Goal: Task Accomplishment & Management: Manage account settings

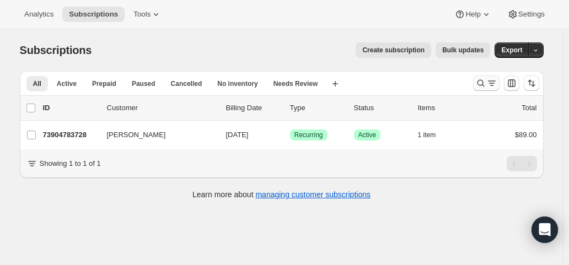
click at [497, 83] on icon "Search and filter results" at bounding box center [491, 83] width 11 height 11
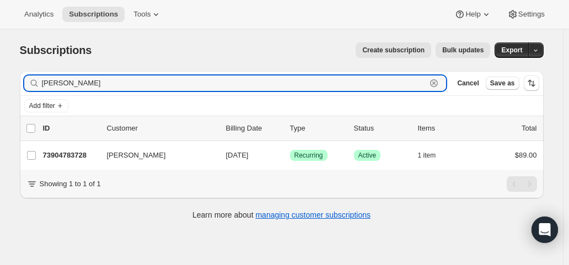
drag, startPoint x: 111, startPoint y: 83, endPoint x: 18, endPoint y: 86, distance: 93.2
click at [18, 86] on div "Filter subscribers [PERSON_NAME] Clear Cancel Save as Add filter 0 selected Upd…" at bounding box center [277, 146] width 533 height 169
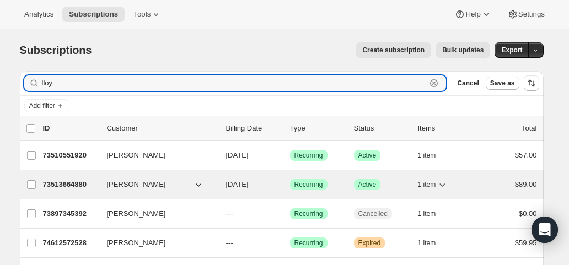
type input "lloy"
click at [249, 183] on span "[DATE]" at bounding box center [237, 184] width 23 height 8
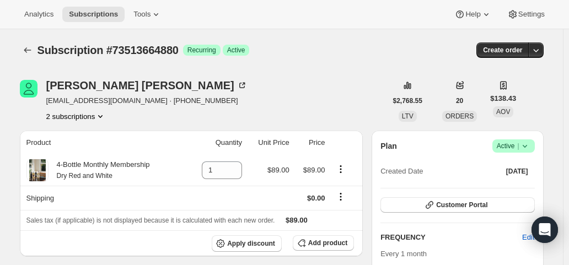
click at [90, 117] on button "2 subscriptions" at bounding box center [76, 116] width 60 height 11
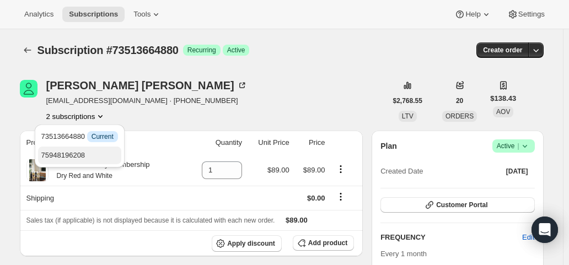
click at [83, 153] on span "75948196208" at bounding box center [63, 155] width 44 height 8
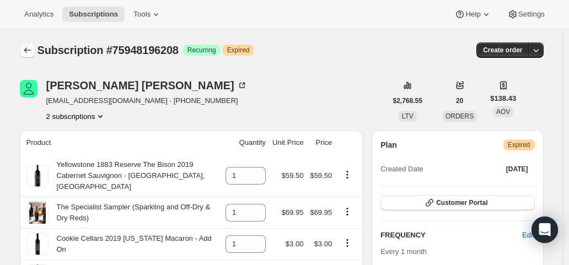
click at [31, 51] on icon "Subscriptions" at bounding box center [27, 50] width 11 height 11
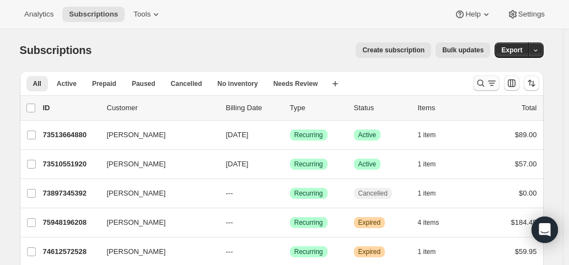
click at [493, 85] on icon "Search and filter results" at bounding box center [491, 83] width 11 height 11
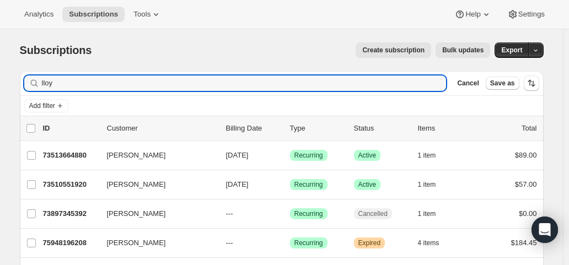
drag, startPoint x: 65, startPoint y: 84, endPoint x: 20, endPoint y: 80, distance: 44.9
click at [20, 80] on div "Filter subscribers lloy Clear Cancel Save as Add filter 0 selected Update next …" at bounding box center [277, 205] width 533 height 286
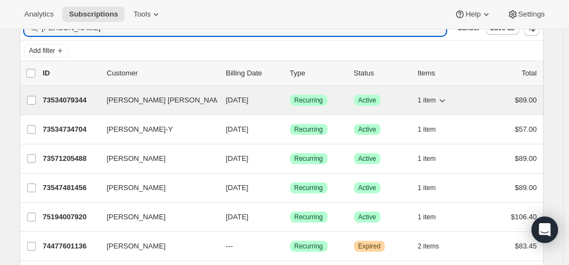
scroll to position [110, 0]
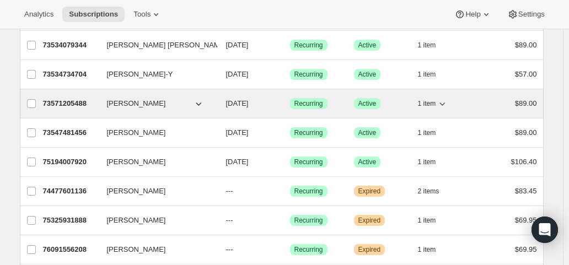
type input "[PERSON_NAME]"
click at [249, 100] on span "[DATE]" at bounding box center [237, 103] width 23 height 8
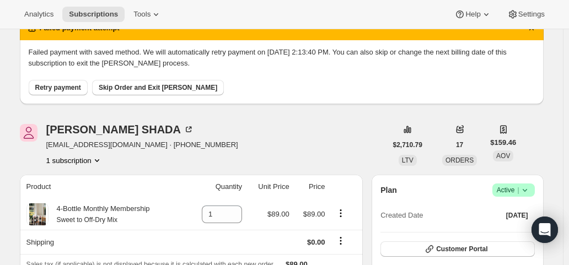
scroll to position [55, 0]
click at [55, 88] on span "Retry payment" at bounding box center [58, 87] width 46 height 9
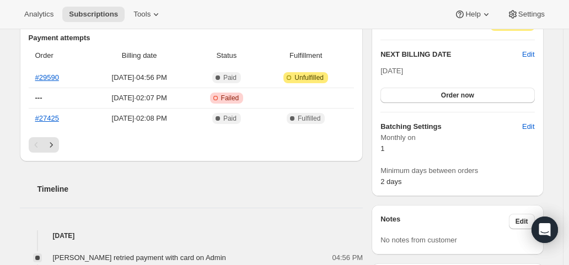
scroll to position [276, 0]
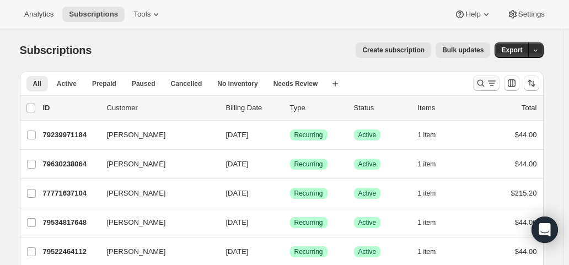
click at [491, 84] on icon "Search and filter results" at bounding box center [491, 83] width 11 height 11
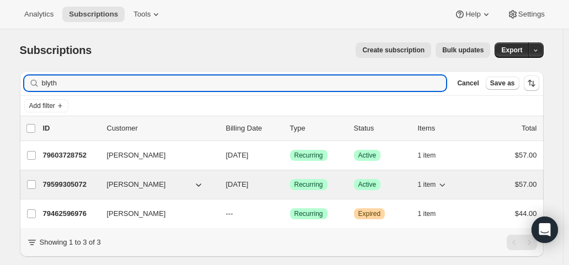
type input "blyth"
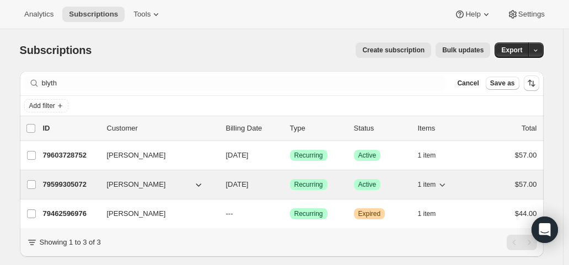
click at [271, 180] on p "[DATE]" at bounding box center [253, 184] width 55 height 11
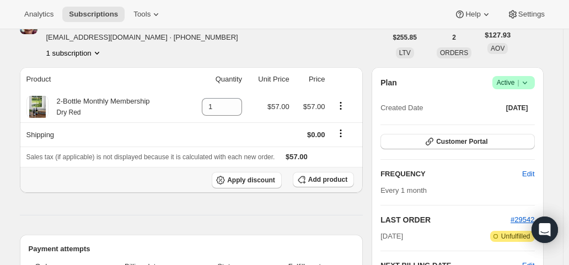
scroll to position [165, 0]
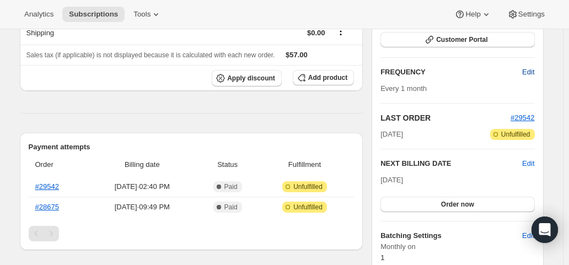
click at [534, 71] on span "Edit" at bounding box center [528, 72] width 12 height 11
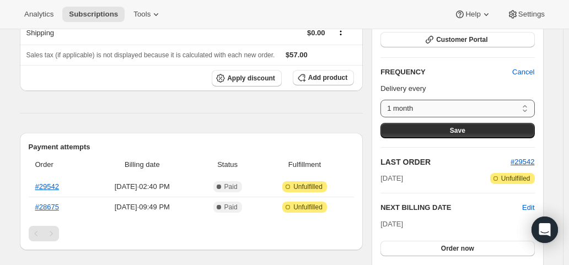
click at [456, 108] on select "1 month Custom..." at bounding box center [457, 109] width 154 height 18
select select "custom"
click at [383, 100] on select "1 month Custom..." at bounding box center [457, 109] width 154 height 18
select select "MONTH"
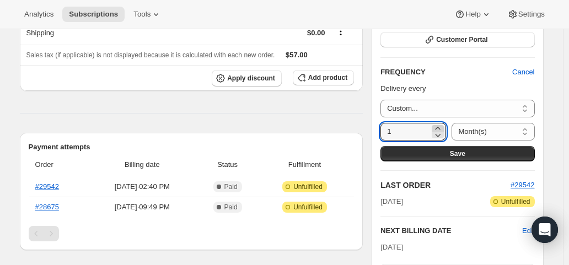
click at [441, 127] on icon at bounding box center [437, 128] width 11 height 11
type input "2"
click at [443, 151] on button "Save" at bounding box center [457, 153] width 154 height 15
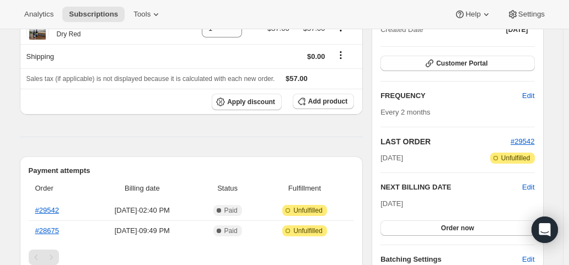
scroll to position [221, 0]
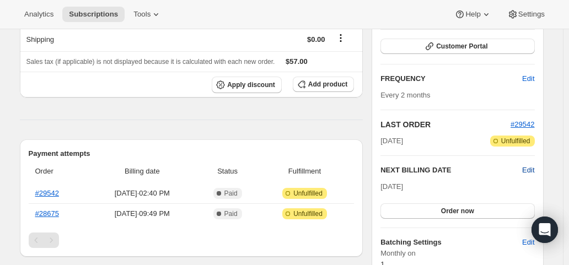
click at [527, 169] on span "Edit" at bounding box center [528, 170] width 12 height 11
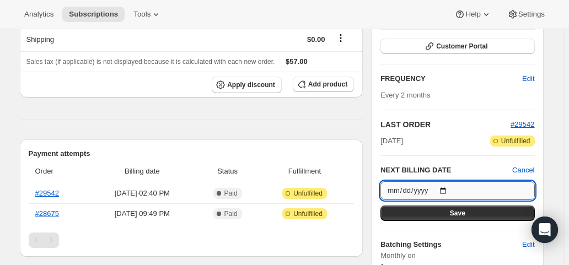
click at [450, 187] on input "2025-11-01" at bounding box center [457, 190] width 154 height 19
type input "2025-12-01"
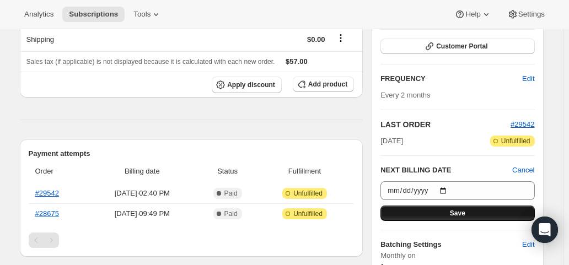
click at [463, 212] on span "Save" at bounding box center [457, 213] width 15 height 9
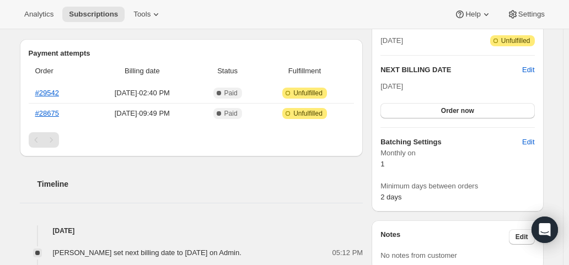
scroll to position [386, 0]
